Goal: Transaction & Acquisition: Purchase product/service

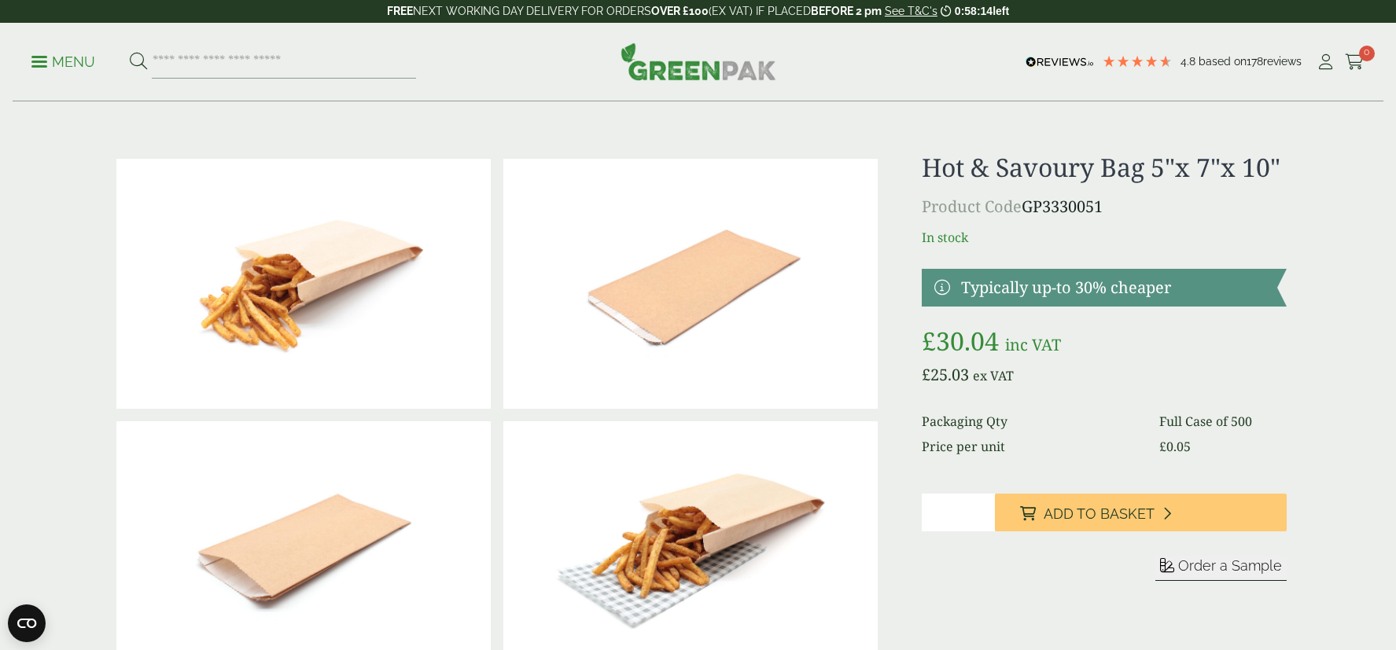
click at [956, 514] on input "*" at bounding box center [958, 513] width 73 height 38
type input "*"
click at [983, 511] on input "*" at bounding box center [958, 513] width 73 height 38
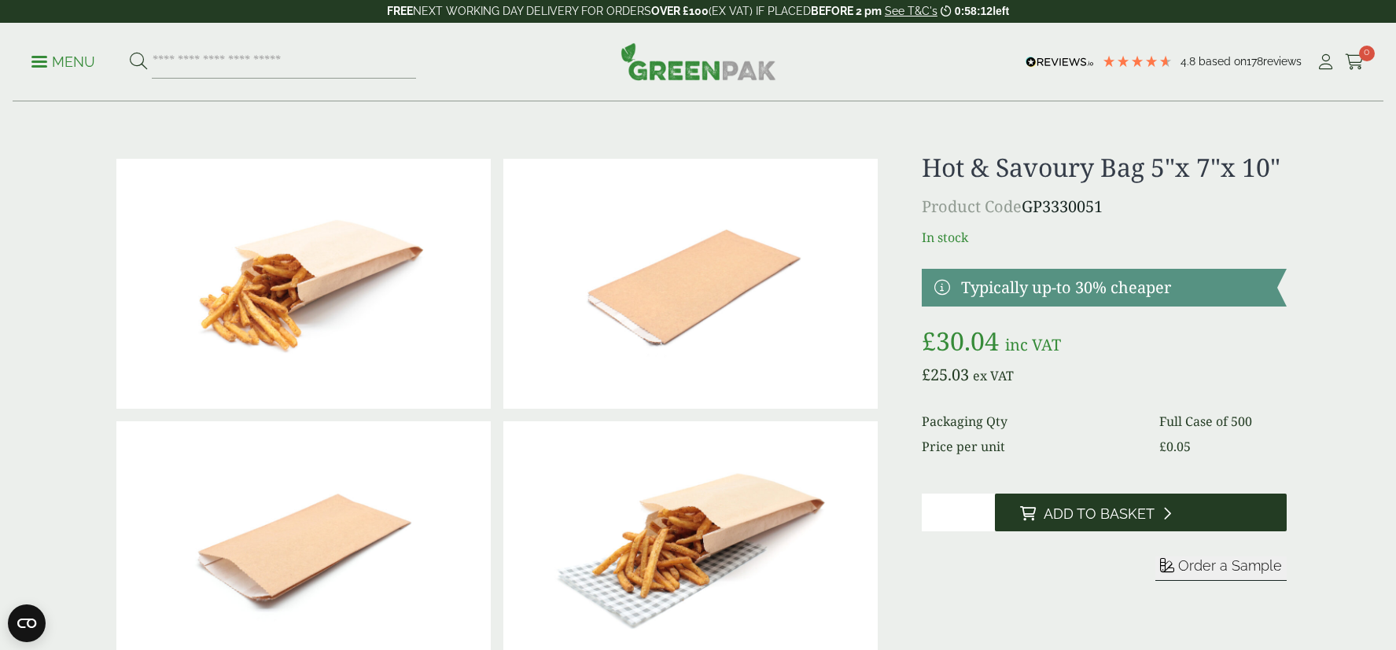
click at [1048, 517] on span "Add to Basket" at bounding box center [1099, 514] width 111 height 17
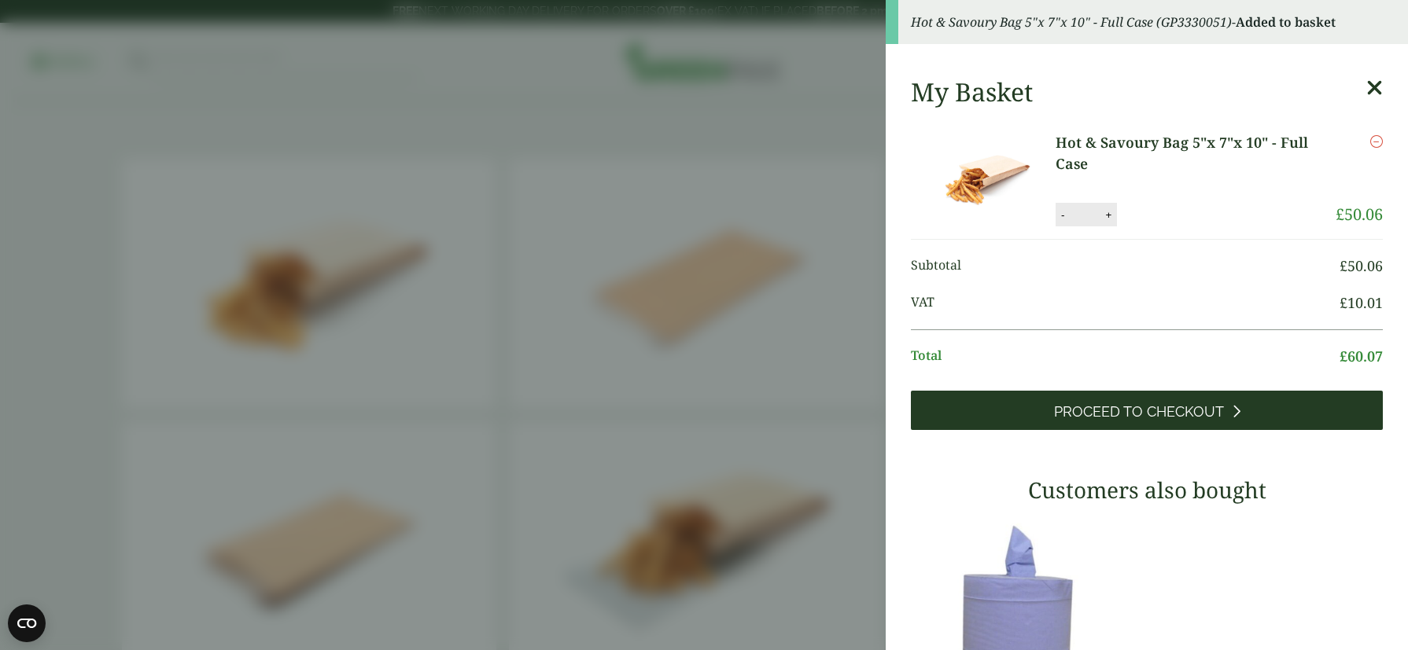
click at [1168, 391] on link "Proceed to Checkout" at bounding box center [1147, 410] width 472 height 39
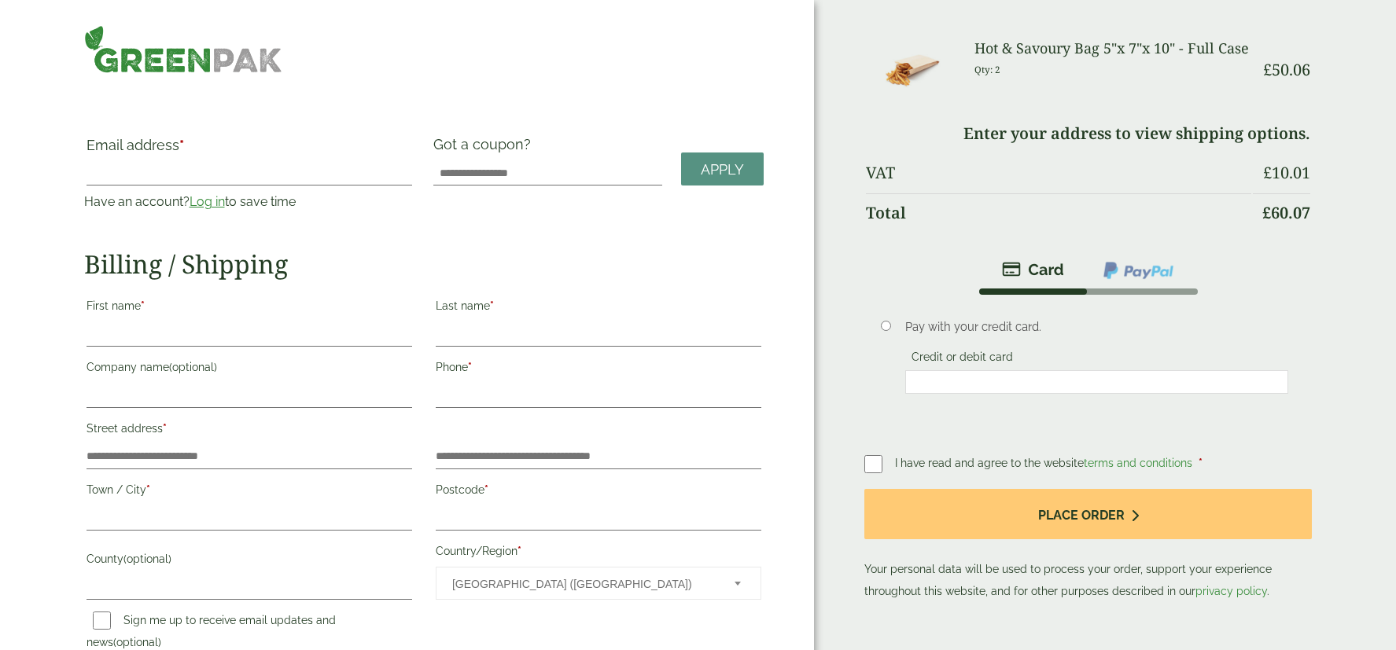
click at [212, 201] on link "Log in" at bounding box center [207, 201] width 35 height 15
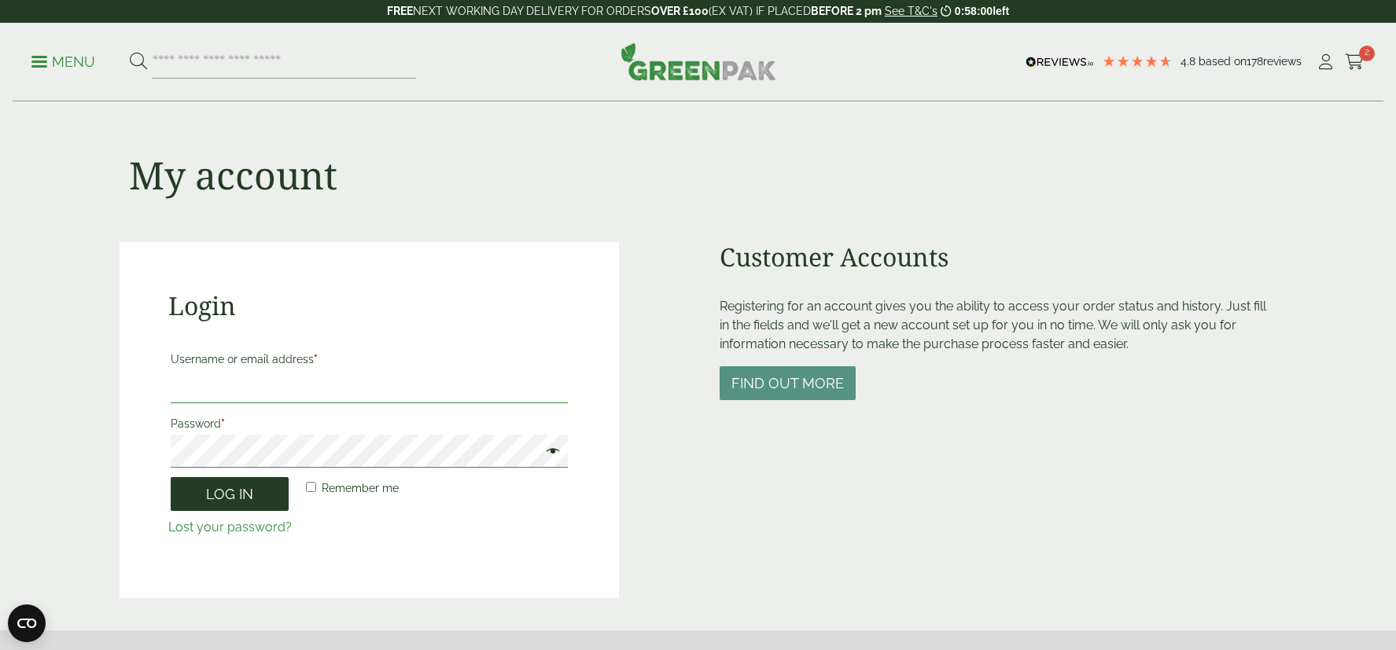
type input "**********"
click at [252, 497] on button "Log in" at bounding box center [230, 494] width 118 height 34
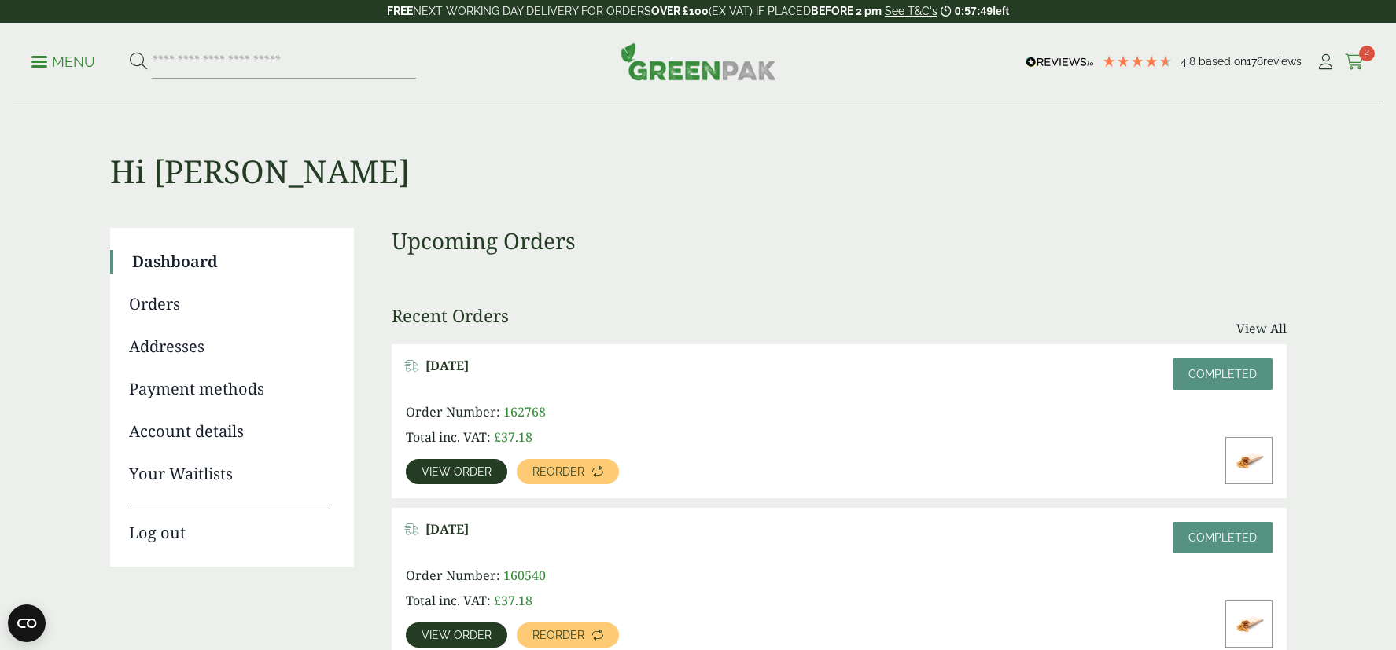
click at [1350, 64] on icon at bounding box center [1355, 62] width 20 height 16
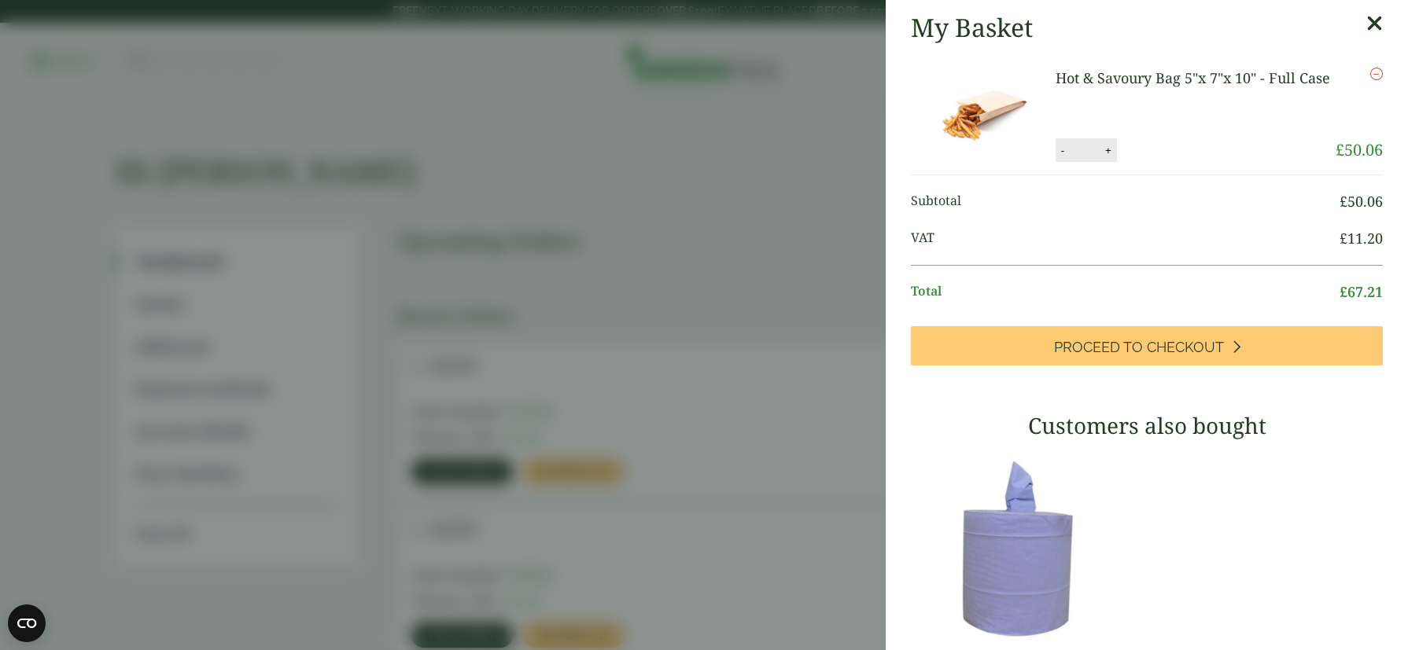
click at [693, 309] on aside "My Basket Hot & Savoury Bag 5"x 7"x 10" - Full Case Hot & Savoury Bag 5"x 7"x 1…" at bounding box center [704, 325] width 1408 height 650
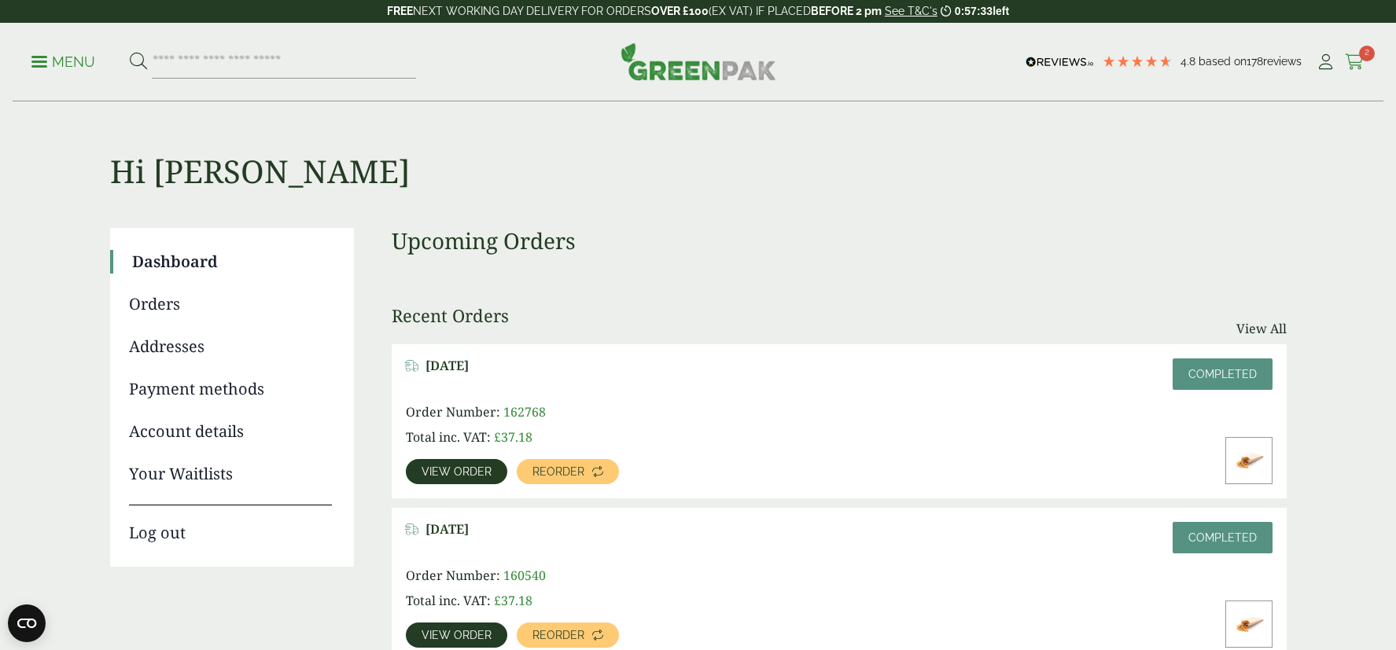
click at [1357, 64] on icon at bounding box center [1355, 62] width 20 height 16
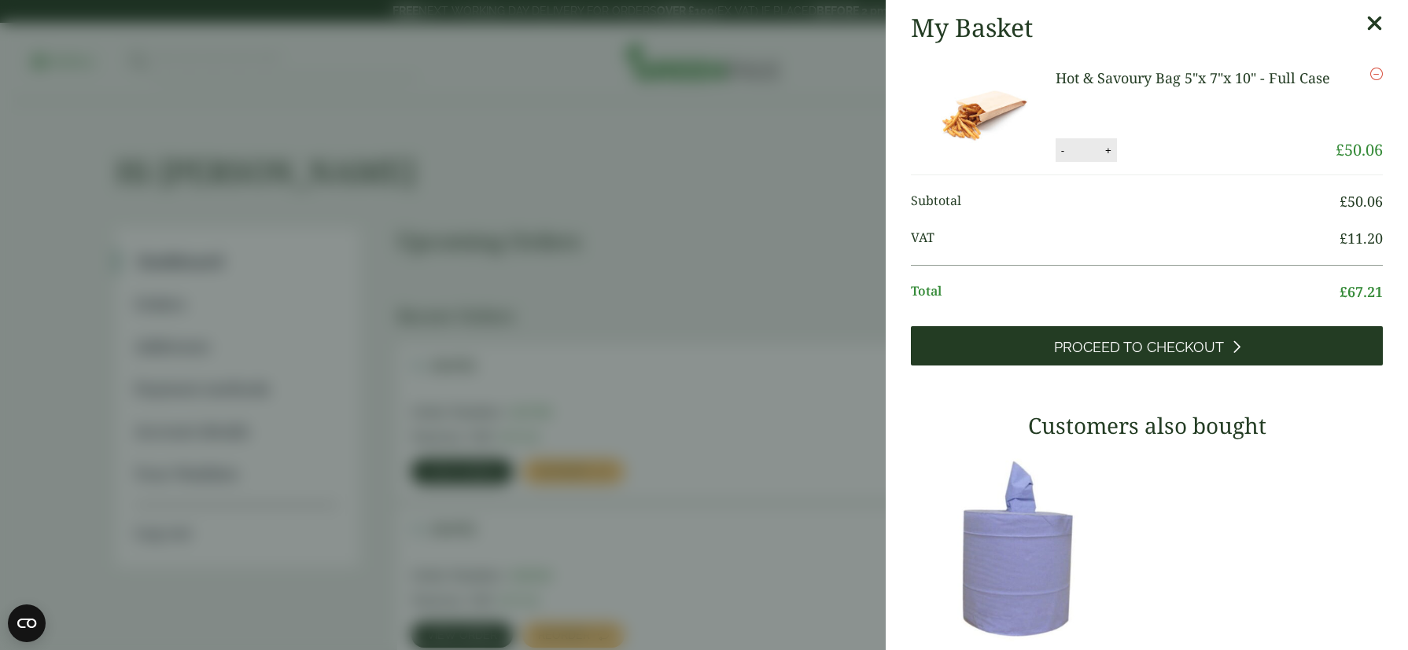
click at [1166, 344] on span "Proceed to Checkout" at bounding box center [1139, 347] width 170 height 17
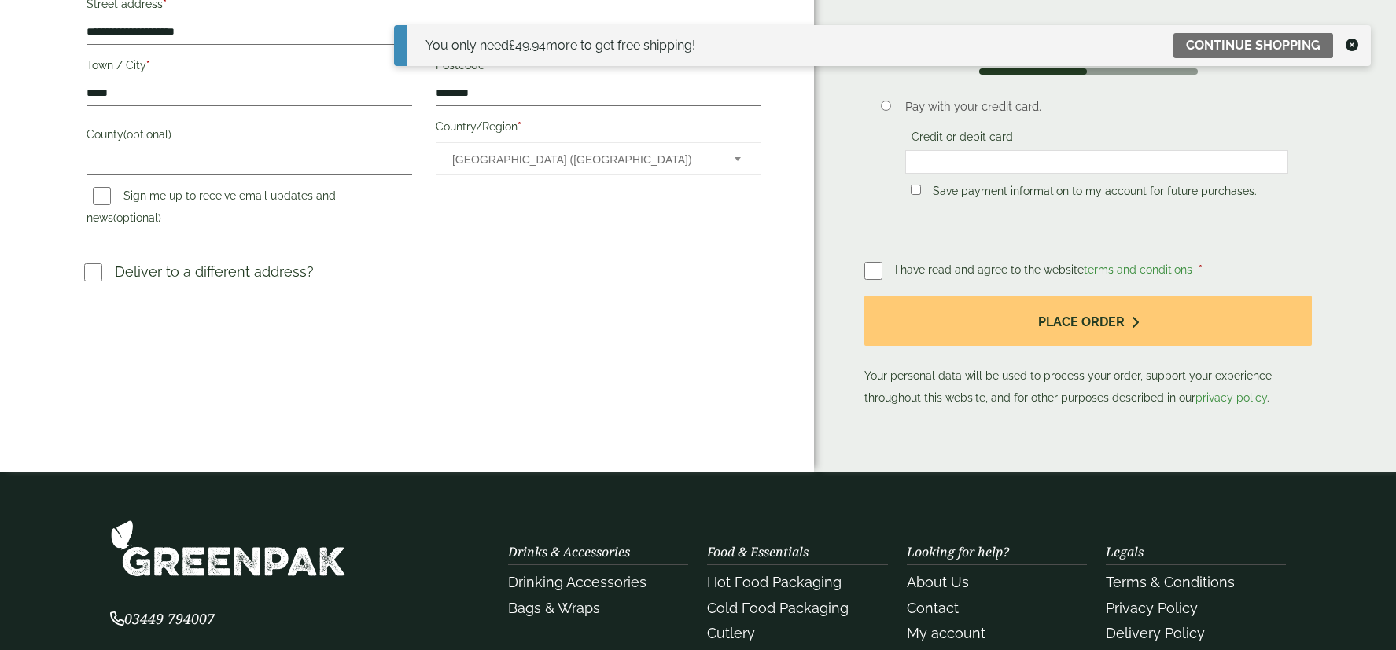
scroll to position [236, 0]
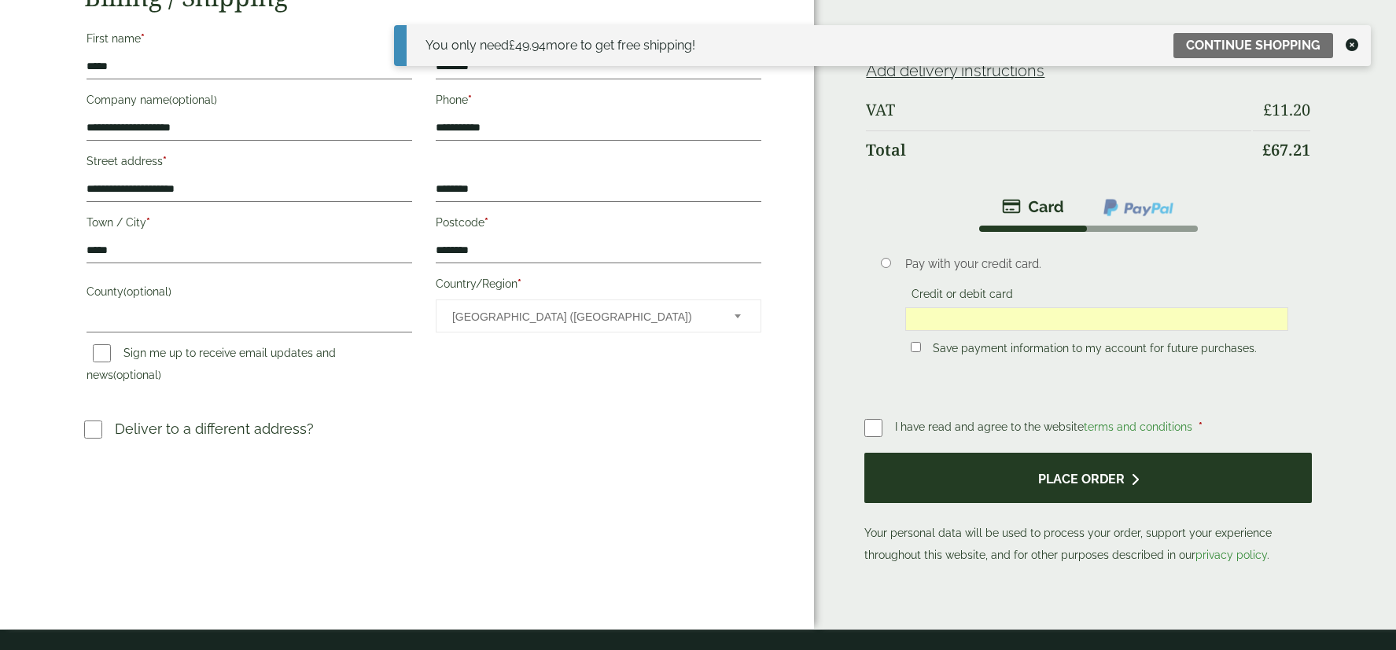
click at [1066, 484] on button "Place order" at bounding box center [1087, 478] width 447 height 51
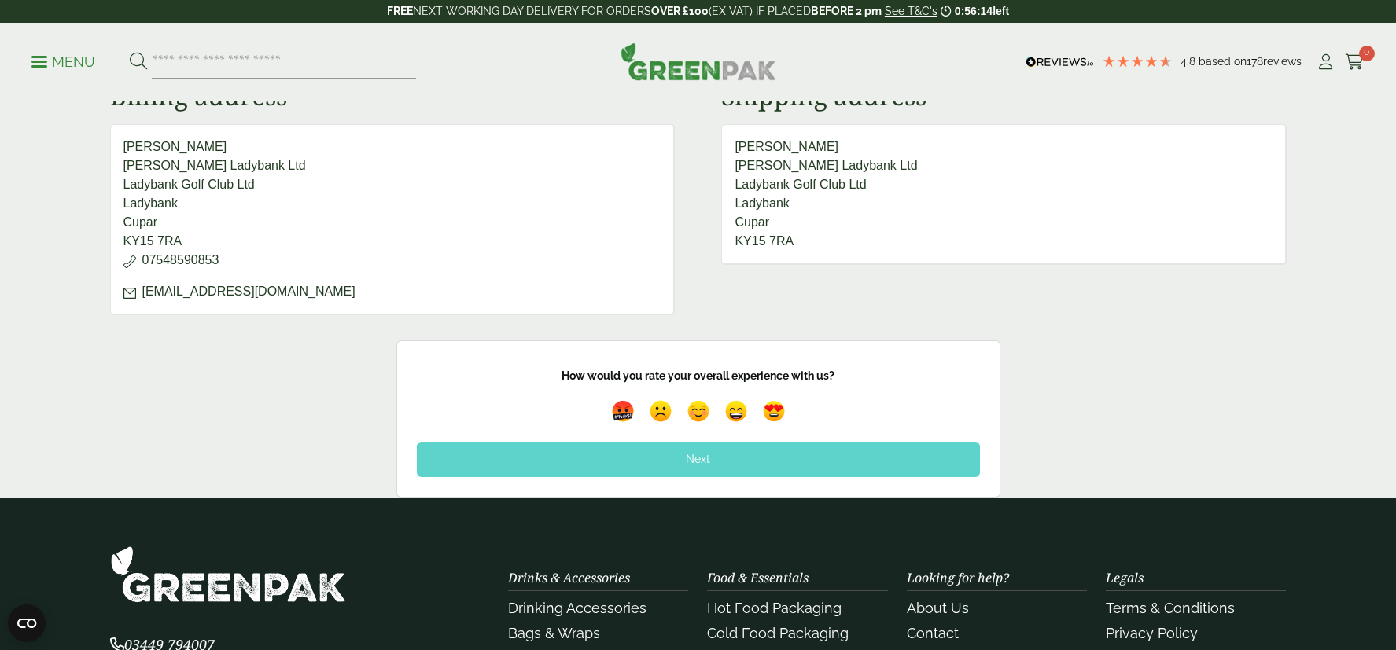
scroll to position [629, 0]
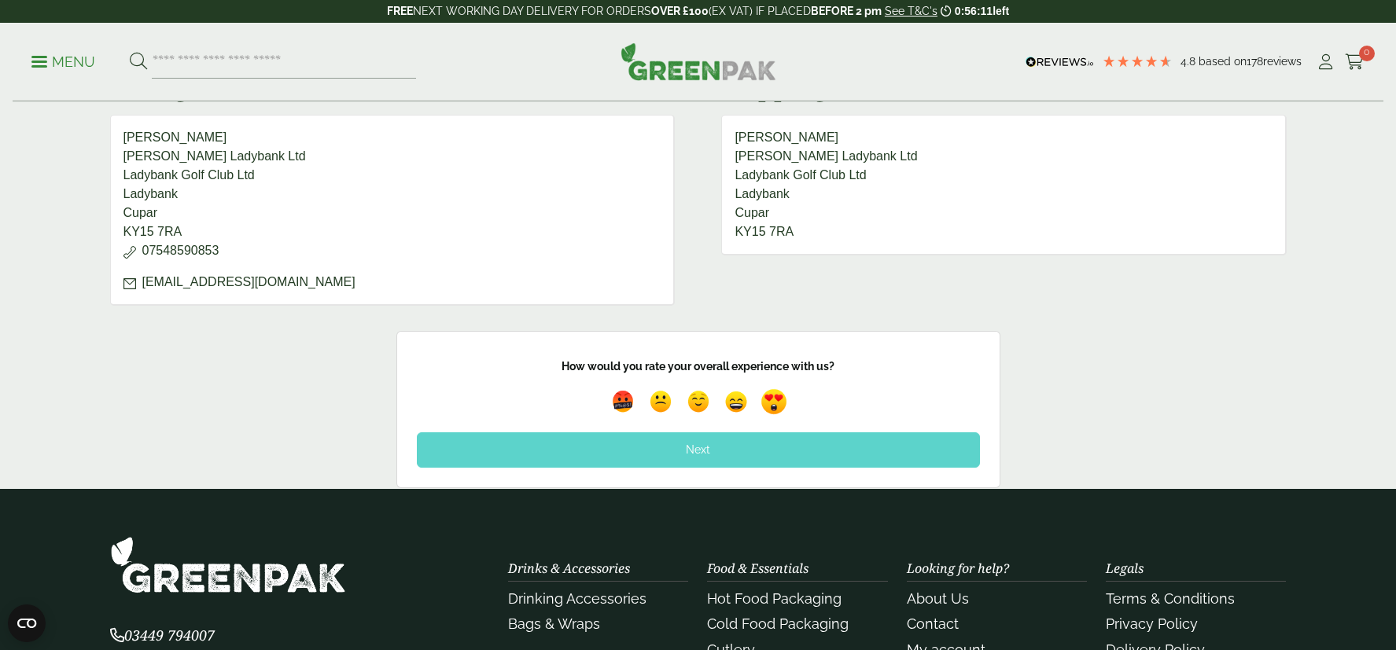
click at [770, 399] on img at bounding box center [774, 403] width 36 height 36
click at [748, 449] on div "Next" at bounding box center [698, 450] width 563 height 35
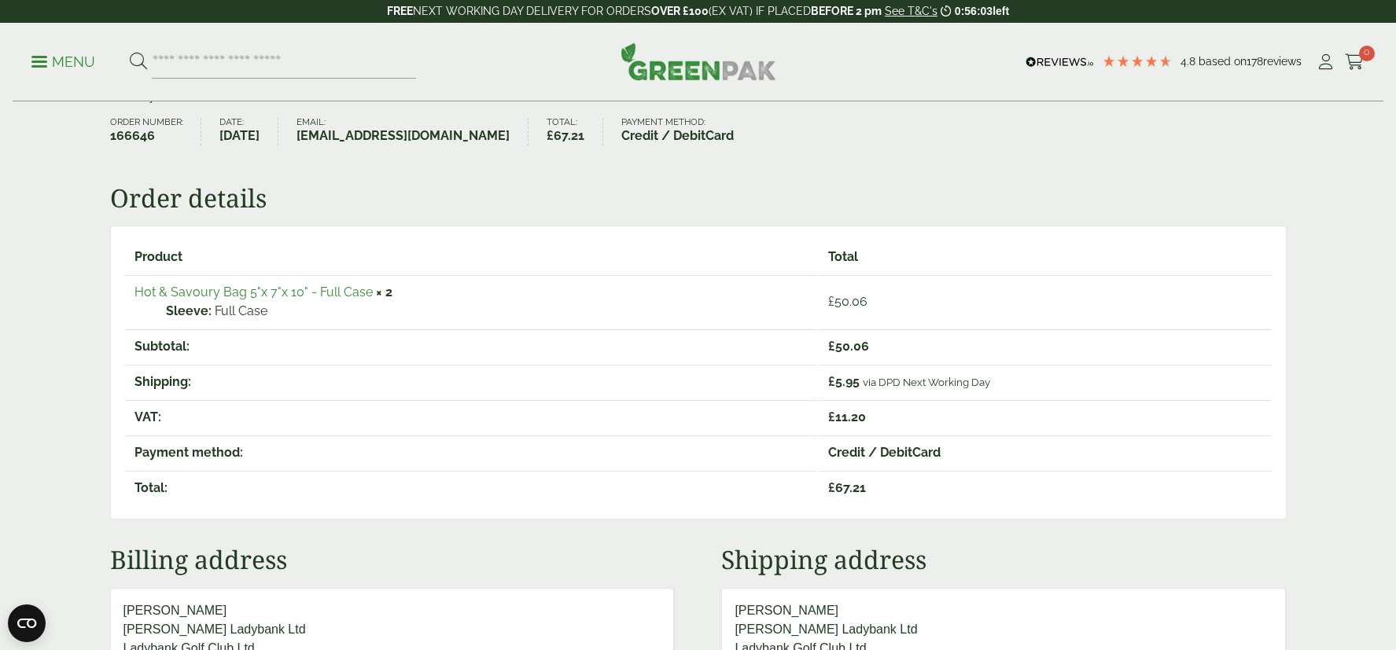
scroll to position [157, 0]
